Goal: Task Accomplishment & Management: Use online tool/utility

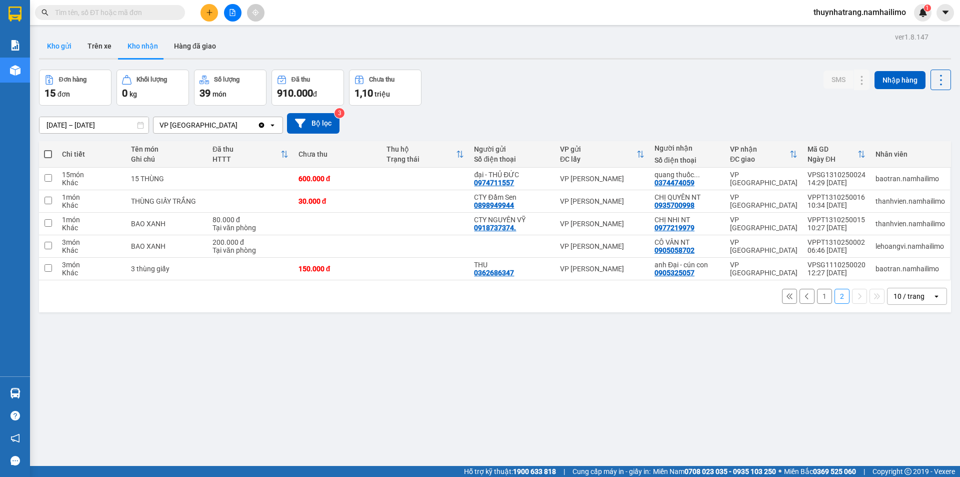
click at [68, 47] on button "Kho gửi" at bounding box center [59, 46] width 41 height 24
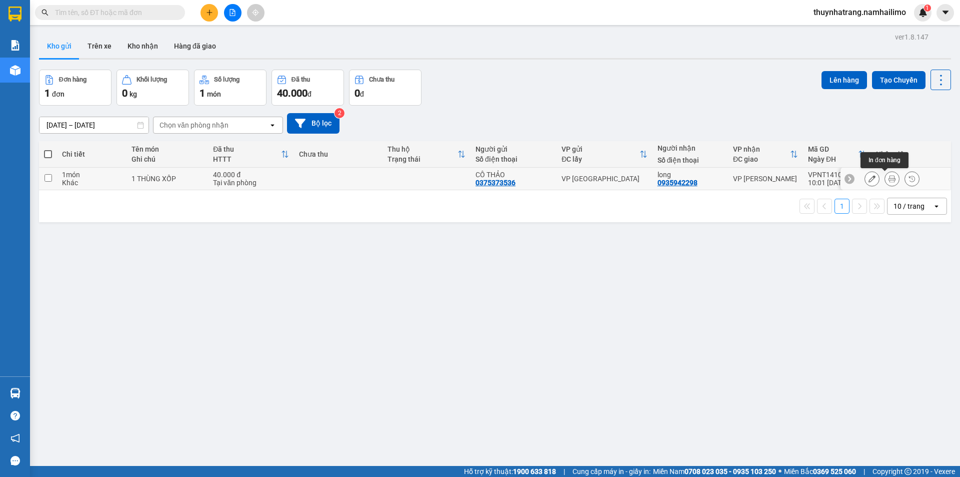
click at [889, 176] on button at bounding box center [892, 179] width 14 height 18
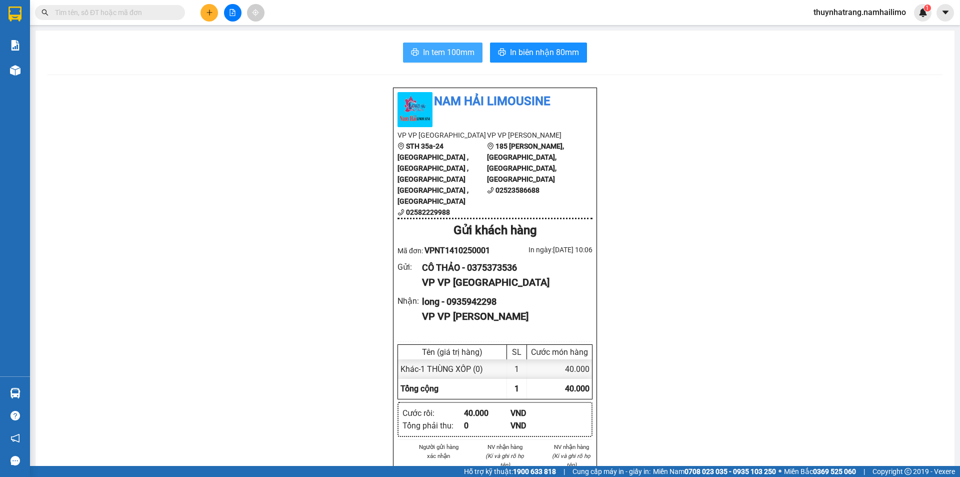
click at [434, 50] on span "In tem 100mm" at bounding box center [449, 52] width 52 height 13
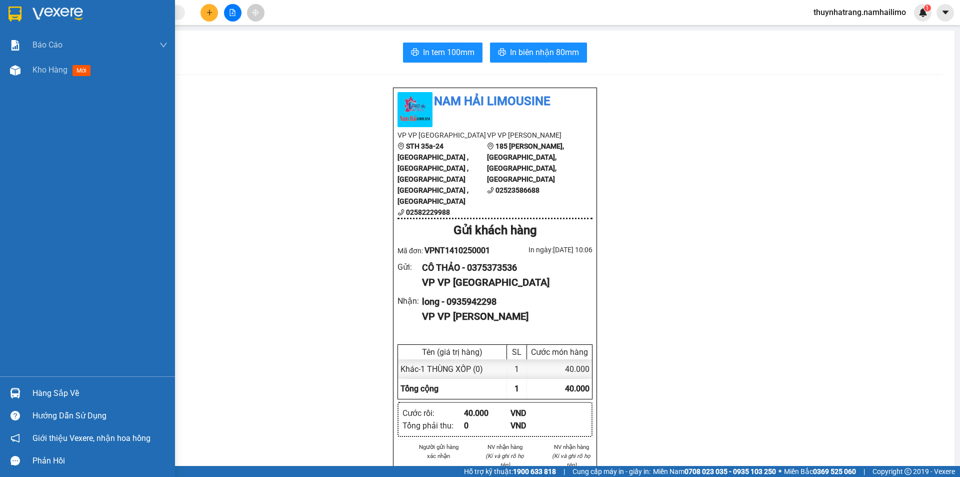
click at [52, 11] on img at bounding box center [58, 14] width 51 height 15
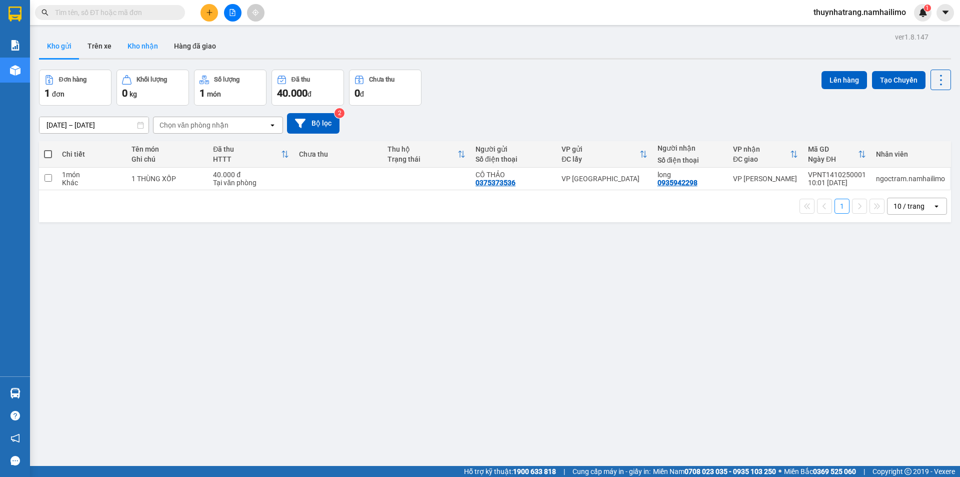
click at [139, 44] on button "Kho nhận" at bounding box center [143, 46] width 47 height 24
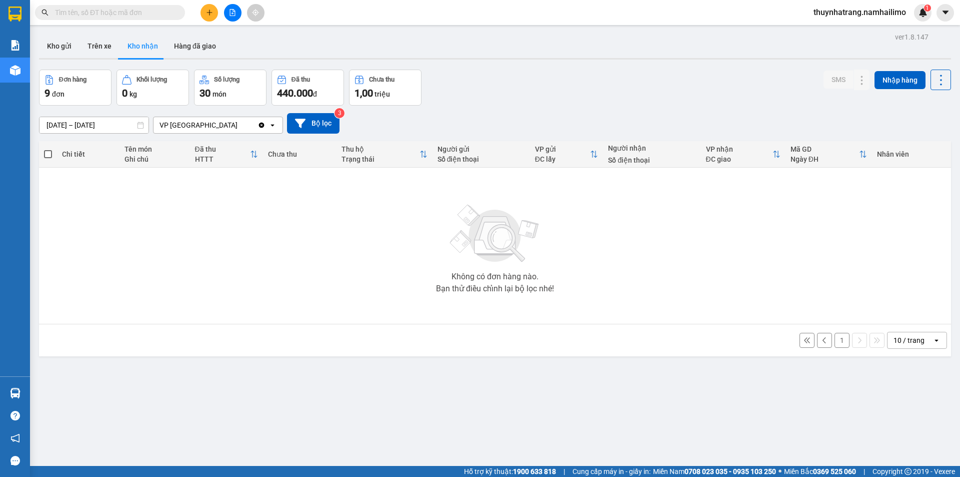
click at [137, 49] on button "Kho nhận" at bounding box center [143, 46] width 47 height 24
click at [835, 337] on button "1" at bounding box center [842, 340] width 15 height 15
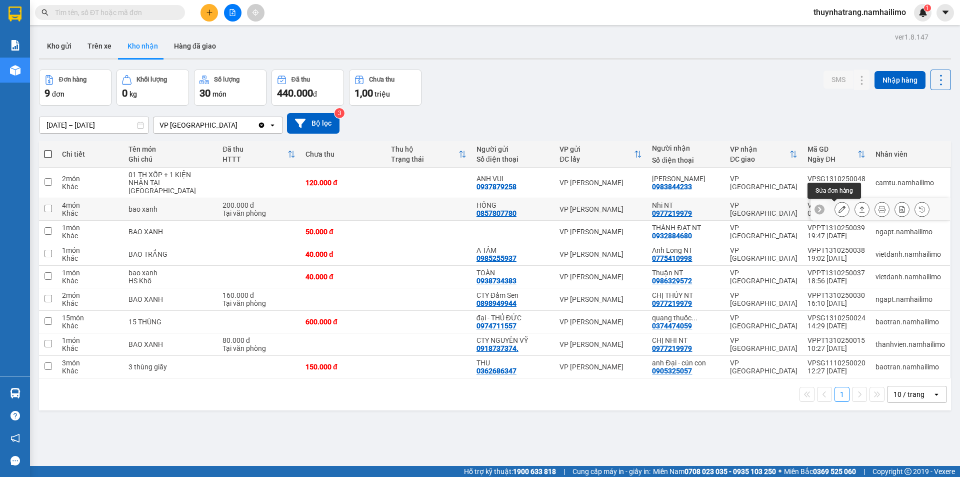
click at [839, 211] on icon at bounding box center [842, 209] width 7 height 7
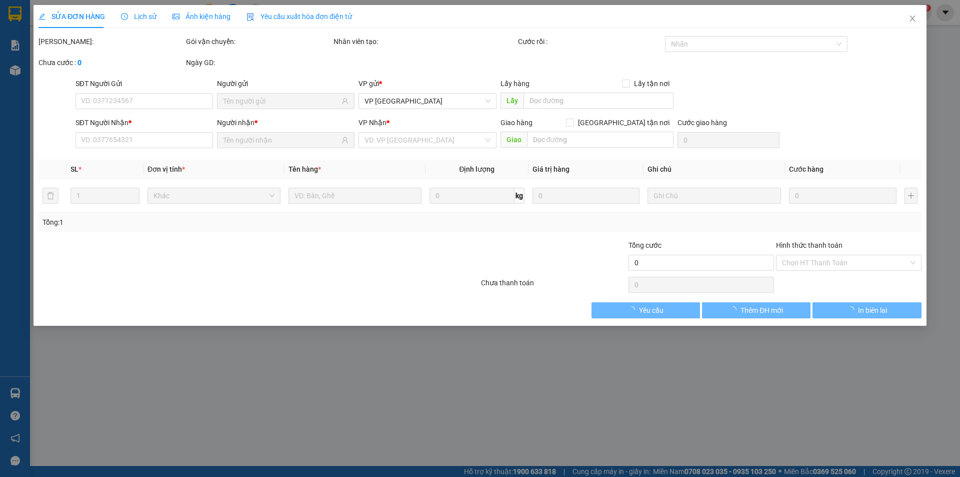
type input "0857807780"
type input "HỒNG"
type input "0977219979"
type input "Nhi NT"
type input "200.000"
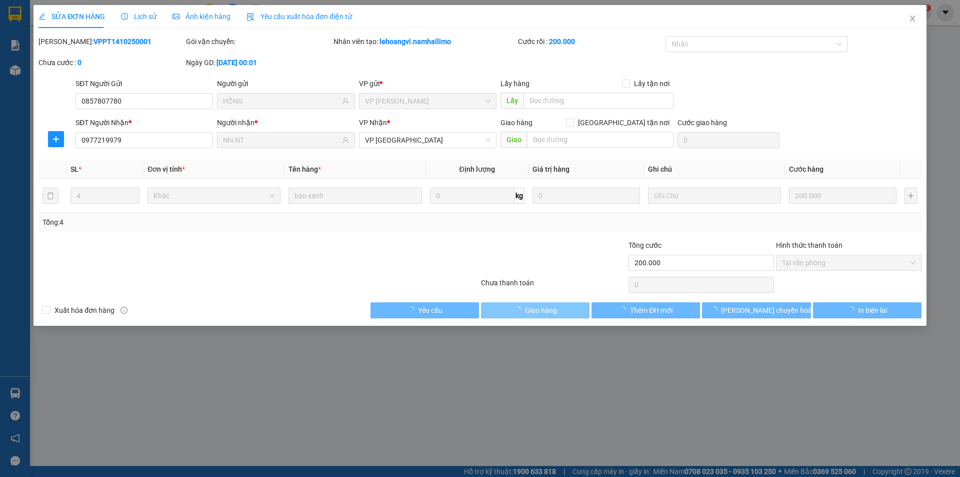
drag, startPoint x: 535, startPoint y: 311, endPoint x: 539, endPoint y: 306, distance: 6.7
click at [535, 310] on span "Giao hàng" at bounding box center [541, 310] width 32 height 11
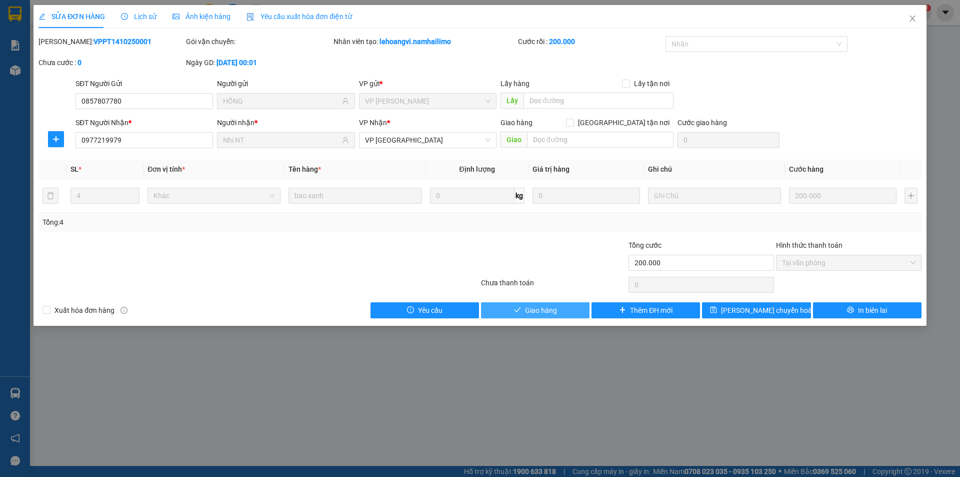
drag, startPoint x: 537, startPoint y: 311, endPoint x: 777, endPoint y: 260, distance: 246.1
click at [556, 313] on span "Giao hàng" at bounding box center [541, 310] width 32 height 11
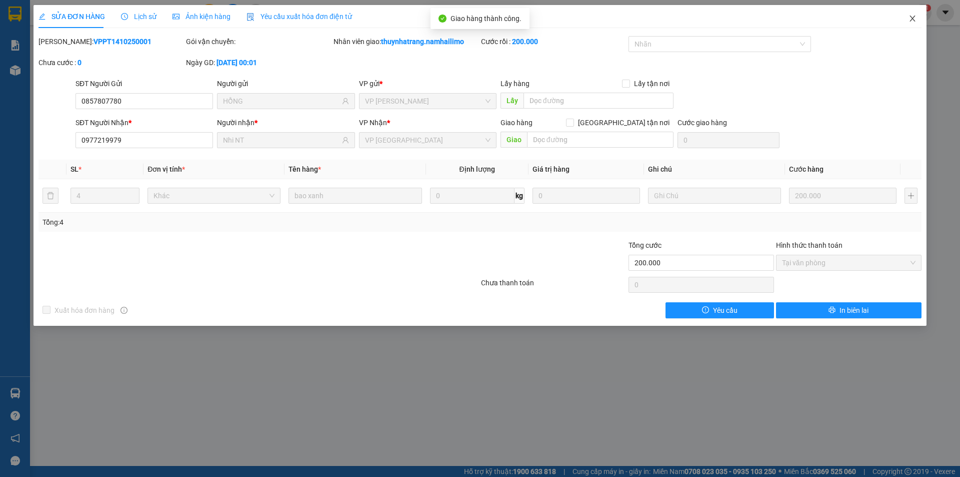
click at [914, 20] on icon "close" at bounding box center [913, 19] width 8 height 8
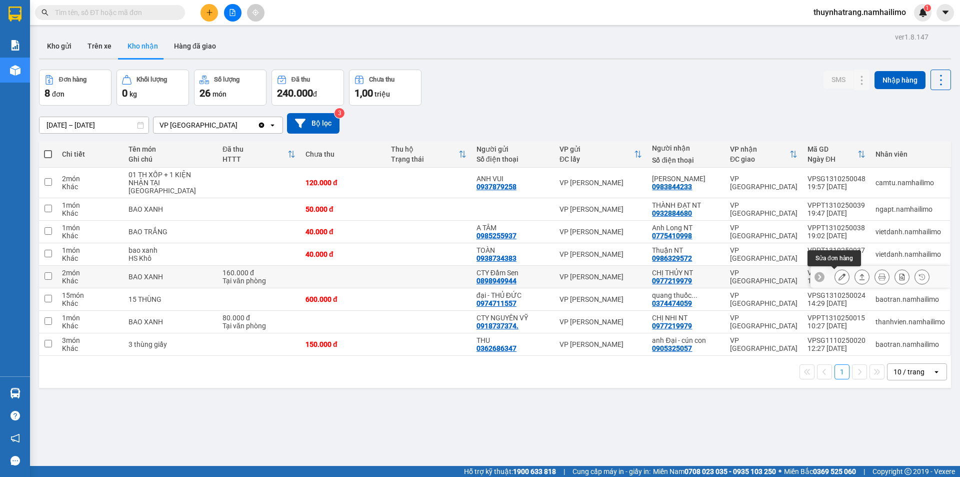
click at [839, 275] on icon at bounding box center [842, 276] width 7 height 7
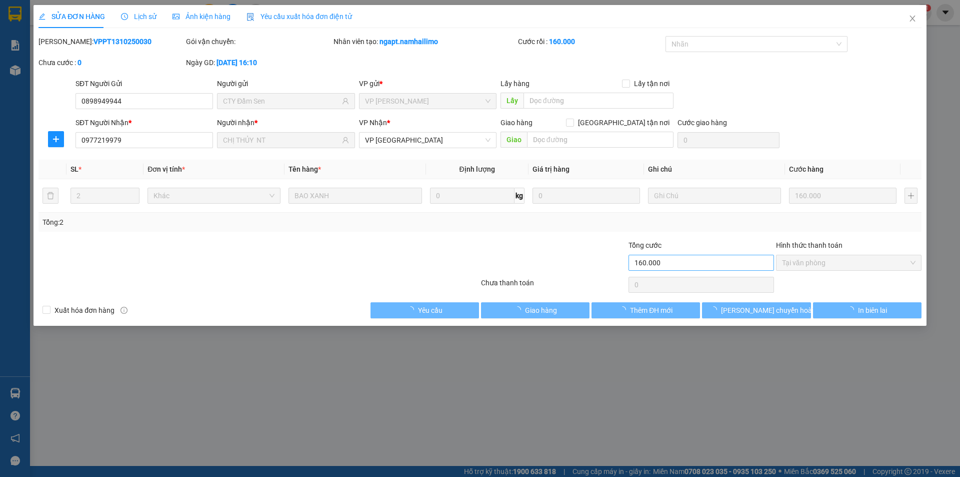
type input "0898949944"
type input "CTY Đầm Sen"
type input "0977219979"
type input "CHỊ THỦY NT"
type input "160.000"
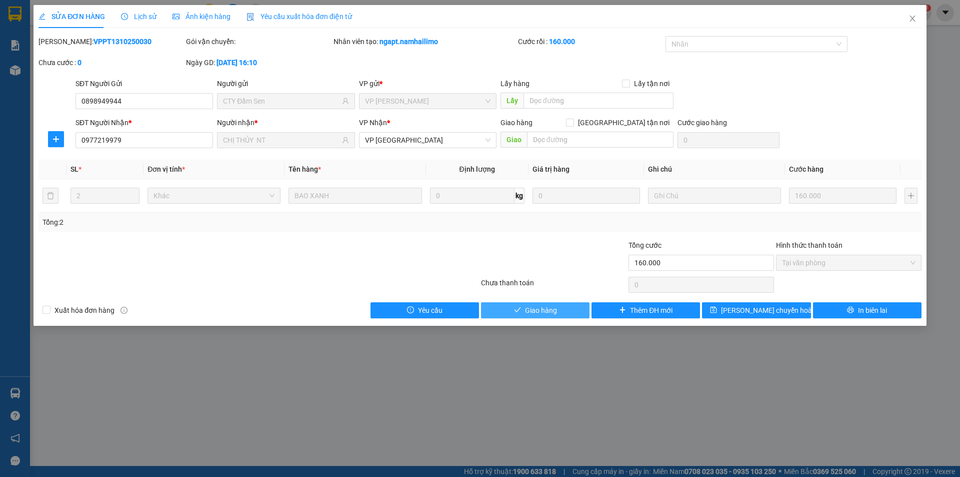
drag, startPoint x: 539, startPoint y: 308, endPoint x: 706, endPoint y: 231, distance: 184.0
click at [543, 306] on span "Giao hàng" at bounding box center [541, 310] width 32 height 11
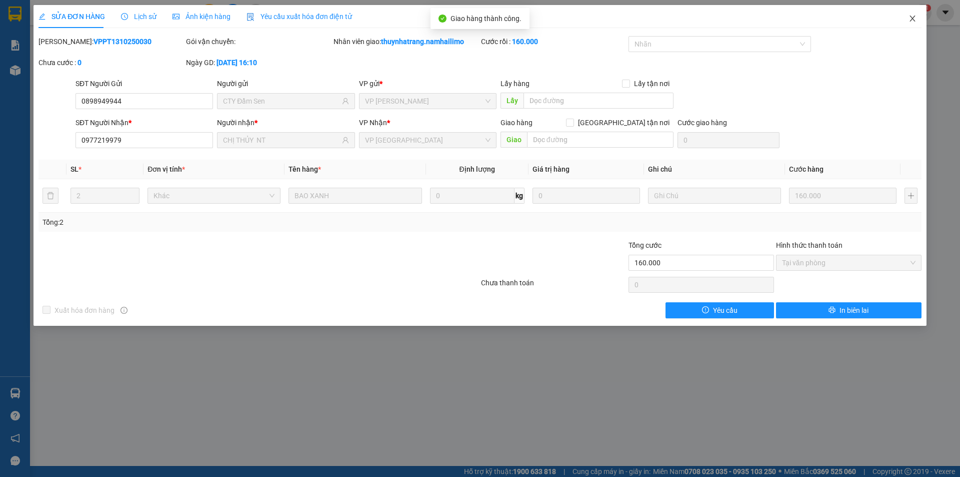
click at [910, 20] on icon "close" at bounding box center [913, 19] width 8 height 8
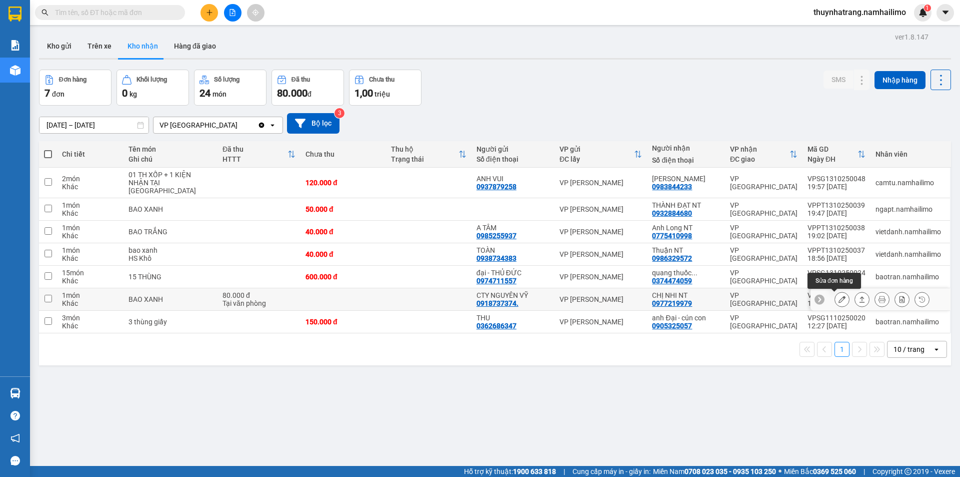
click at [839, 297] on icon at bounding box center [842, 299] width 7 height 7
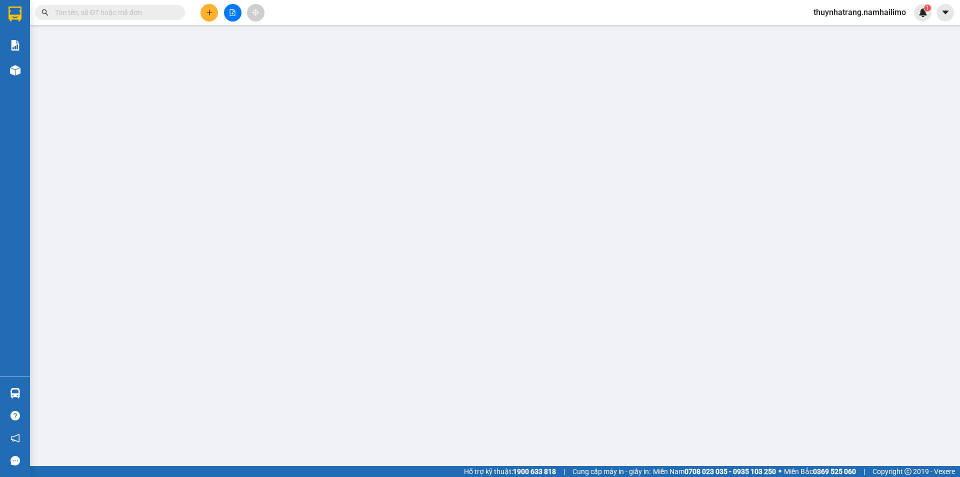
type input "0918737374."
type input "CTY NGUYÊN VỸ"
type input "0977219979"
type input "CHỊ NHI NT"
type input "80.000"
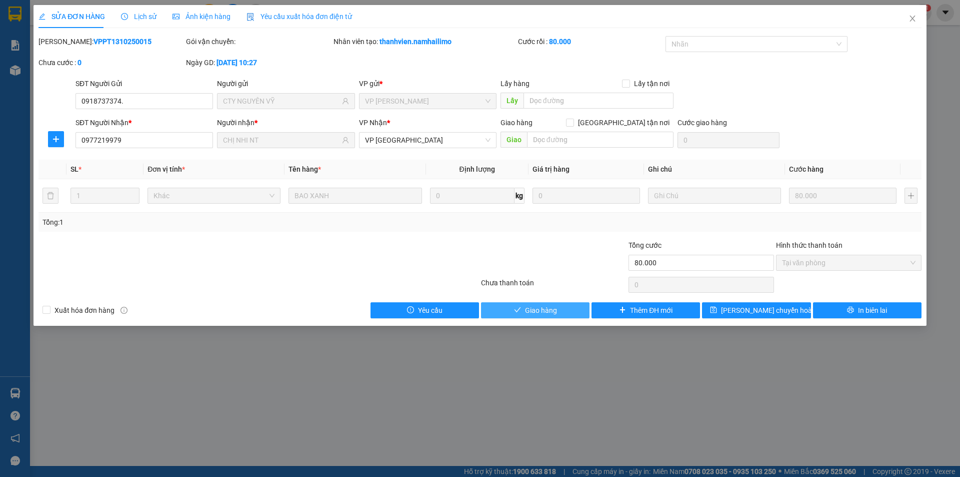
click at [537, 313] on span "Giao hàng" at bounding box center [541, 310] width 32 height 11
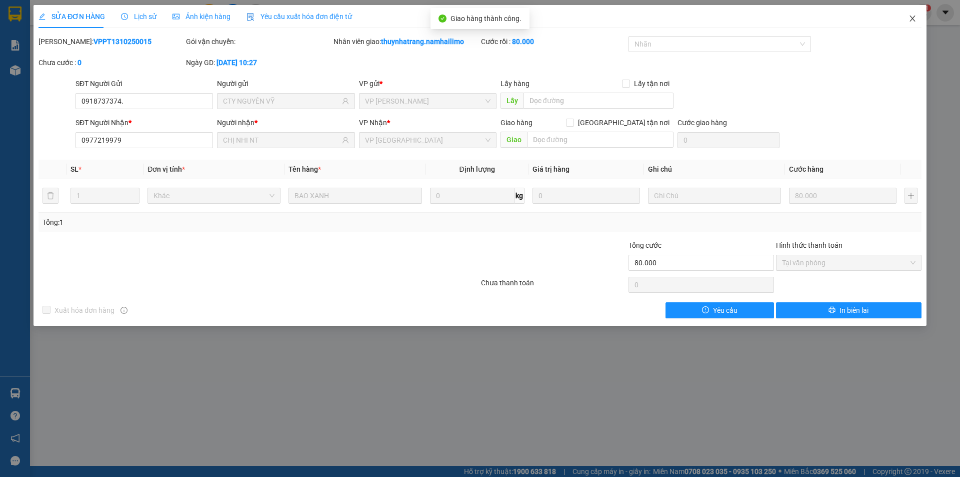
click at [914, 20] on icon "close" at bounding box center [913, 19] width 8 height 8
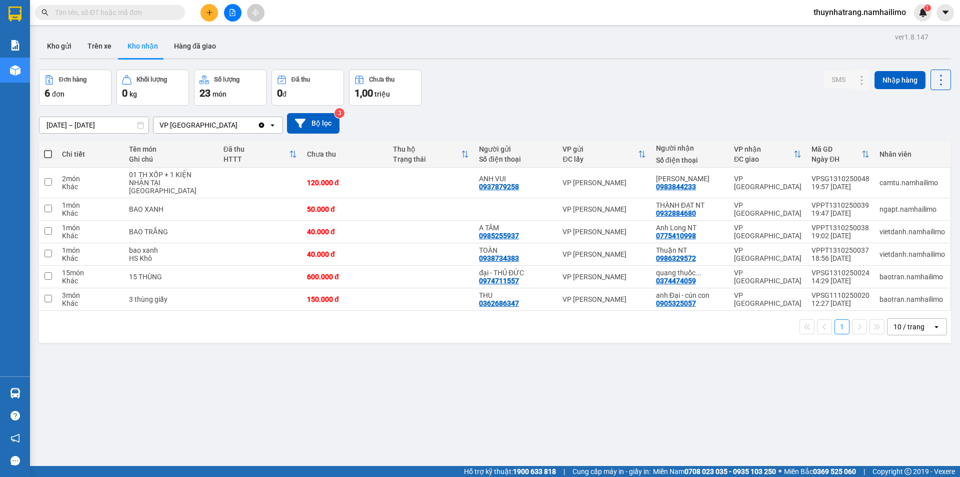
drag, startPoint x: 616, startPoint y: 367, endPoint x: 650, endPoint y: 326, distance: 53.3
click at [618, 367] on div "ver 1.8.147 Kho gửi Trên xe Kho nhận Hàng đã giao Đơn hàng 6 đơn Khối lượng 0 k…" at bounding box center [495, 268] width 920 height 477
click at [103, 49] on button "Trên xe" at bounding box center [100, 46] width 40 height 24
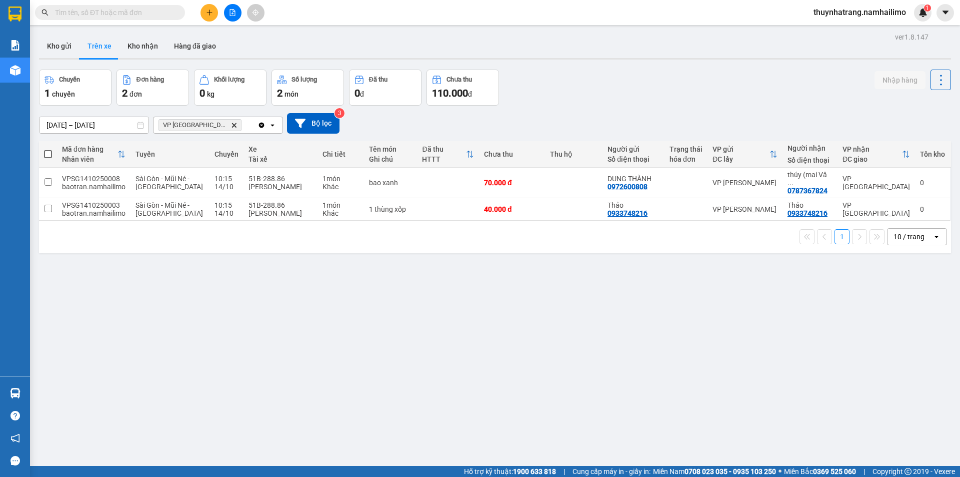
drag, startPoint x: 144, startPoint y: 45, endPoint x: 960, endPoint y: 134, distance: 821.3
click at [145, 44] on button "Kho nhận" at bounding box center [143, 46] width 47 height 24
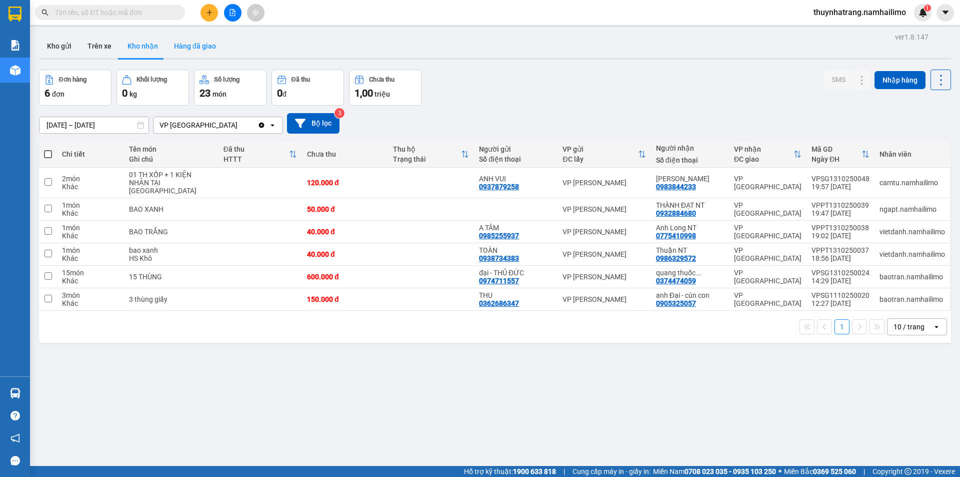
click at [190, 50] on button "Hàng đã giao" at bounding box center [195, 46] width 58 height 24
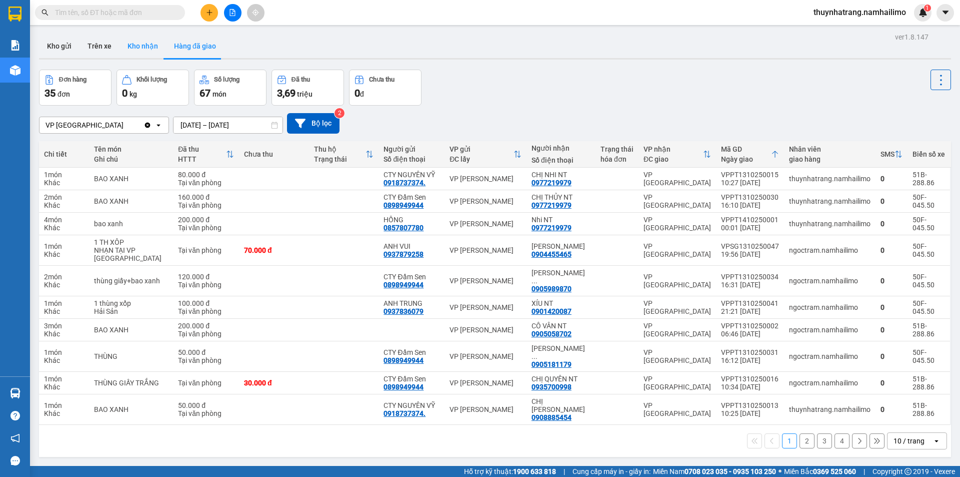
click at [142, 46] on button "Kho nhận" at bounding box center [143, 46] width 47 height 24
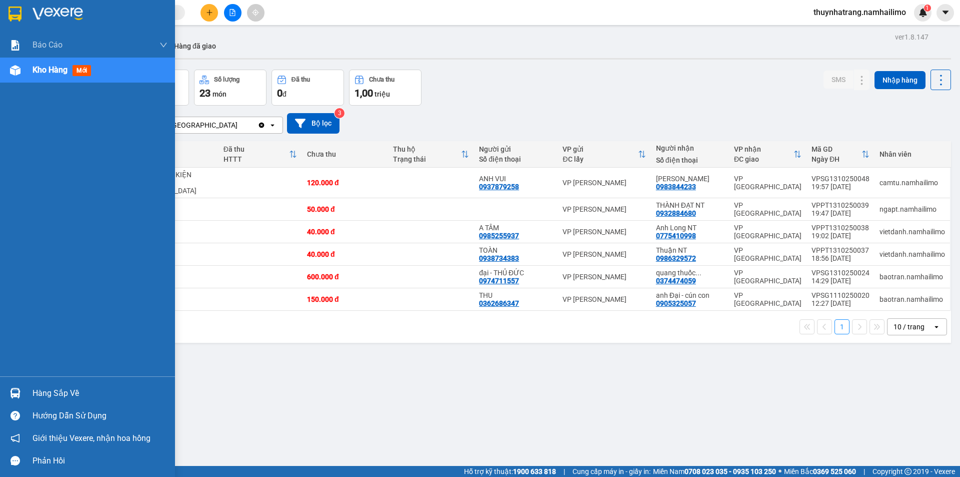
click at [21, 17] on img at bounding box center [15, 14] width 13 height 15
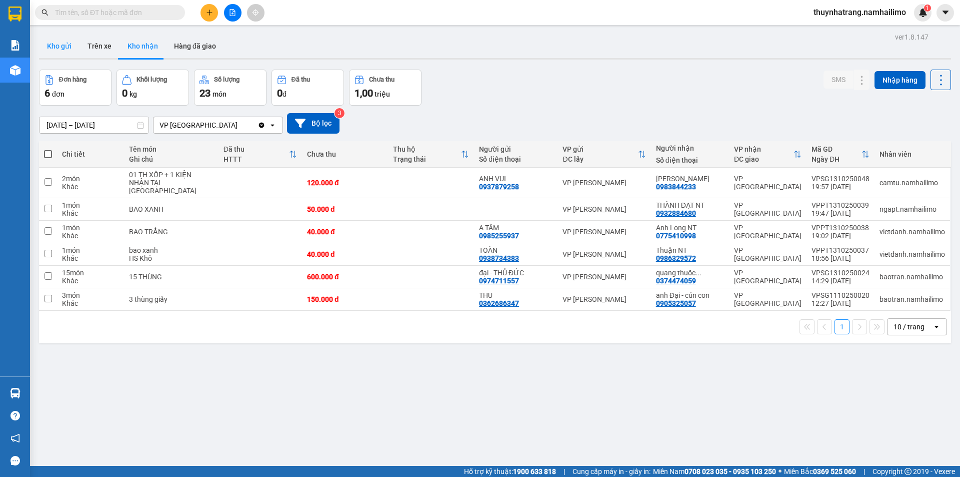
click at [63, 44] on button "Kho gửi" at bounding box center [59, 46] width 41 height 24
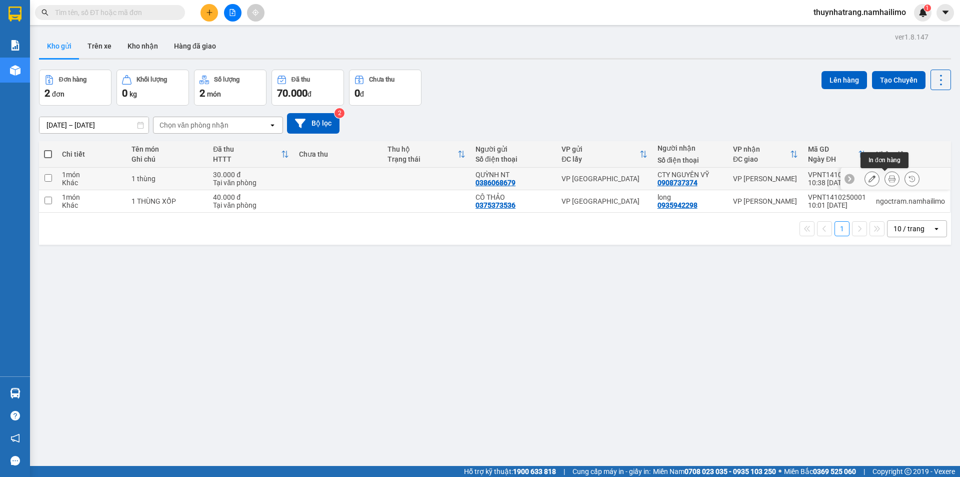
click at [889, 179] on icon at bounding box center [892, 178] width 7 height 7
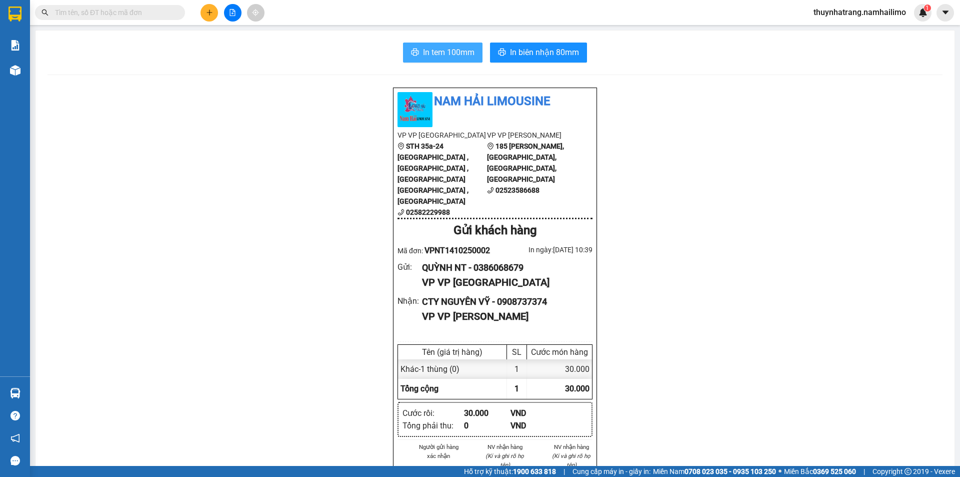
click at [439, 49] on span "In tem 100mm" at bounding box center [449, 52] width 52 height 13
